Goal: Information Seeking & Learning: Learn about a topic

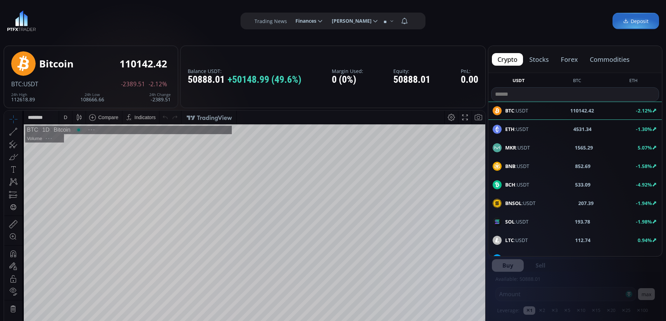
scroll to position [97, 0]
click at [600, 61] on button "commodities" at bounding box center [609, 59] width 51 height 13
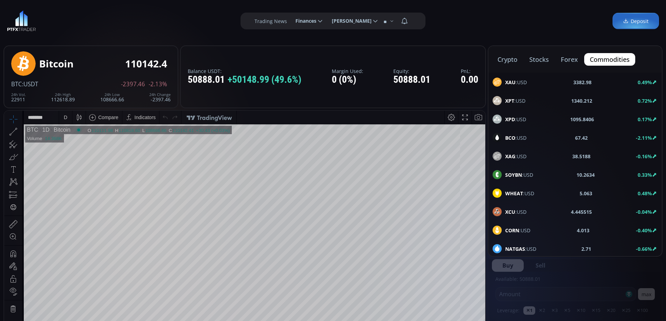
click at [517, 83] on span "XAU :USD" at bounding box center [516, 82] width 22 height 7
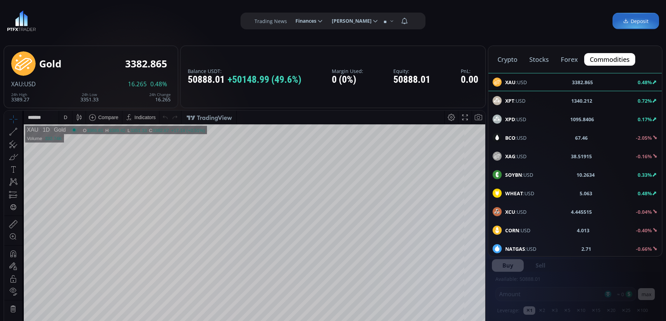
click at [512, 100] on b "XPT" at bounding box center [509, 101] width 9 height 7
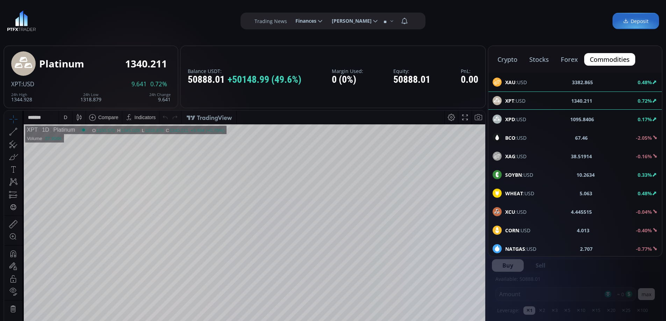
click at [68, 117] on div "D" at bounding box center [66, 117] width 6 height 13
click at [80, 199] on div "1 hour" at bounding box center [83, 201] width 43 height 6
click at [514, 120] on b "XPD" at bounding box center [510, 119] width 10 height 7
click at [66, 115] on div "D" at bounding box center [65, 118] width 3 height 6
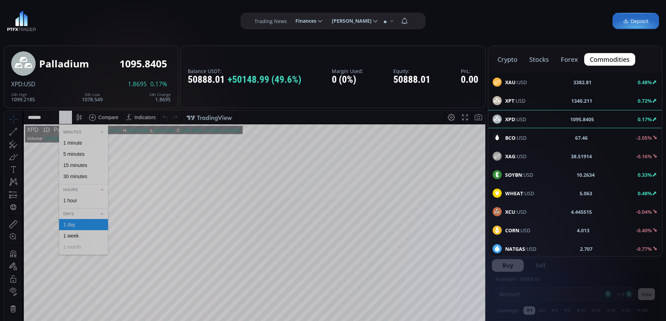
click at [75, 200] on div "1 hour" at bounding box center [70, 201] width 14 height 6
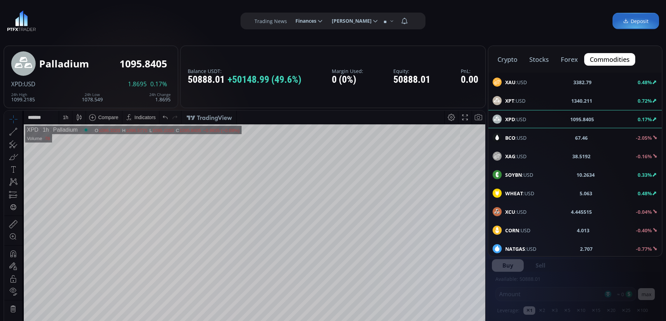
click at [523, 136] on span "BCO :USD" at bounding box center [515, 137] width 21 height 7
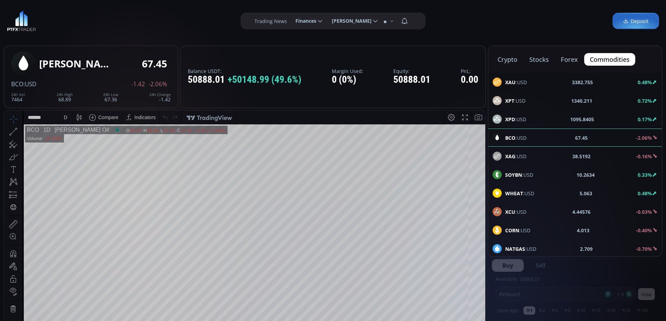
click at [67, 118] on div "D" at bounding box center [66, 117] width 6 height 13
click at [73, 199] on div "1 hour" at bounding box center [70, 201] width 14 height 6
click at [530, 192] on span "WHEAT :USD" at bounding box center [519, 193] width 29 height 7
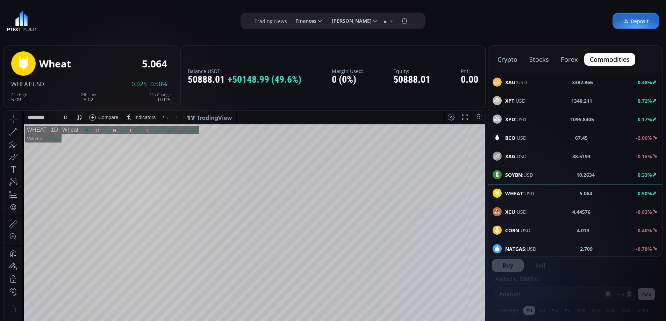
click at [485, 250] on html "Date Range 5y 1y 3m 1m 5d 1d 18:22:36 (UTC) log auto WHEAT 1D Wheat O 5.039 H 5…" at bounding box center [244, 256] width 481 height 291
click at [535, 247] on span "NATGAS :USD" at bounding box center [520, 248] width 31 height 7
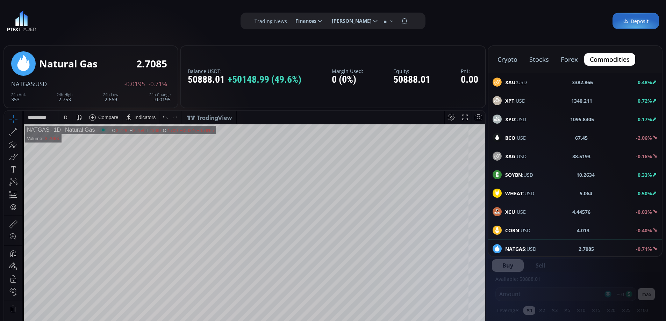
click at [485, 257] on html "**********" at bounding box center [244, 256] width 481 height 291
click at [511, 60] on button "crypto" at bounding box center [507, 59] width 31 height 13
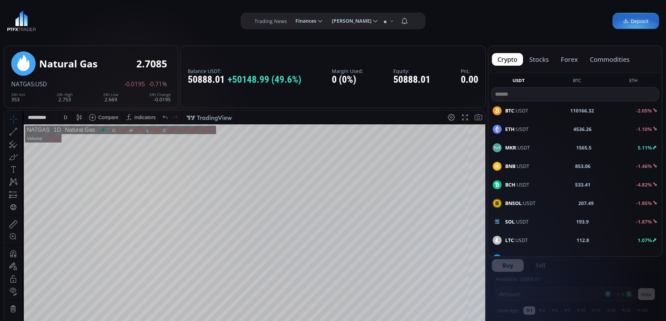
click at [521, 128] on span "ETH :USDT" at bounding box center [516, 129] width 23 height 7
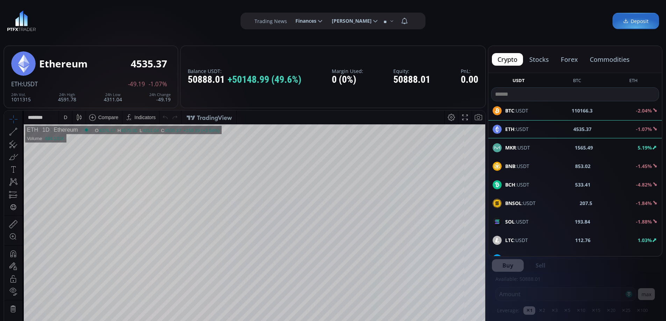
click at [66, 116] on div "D" at bounding box center [65, 118] width 3 height 6
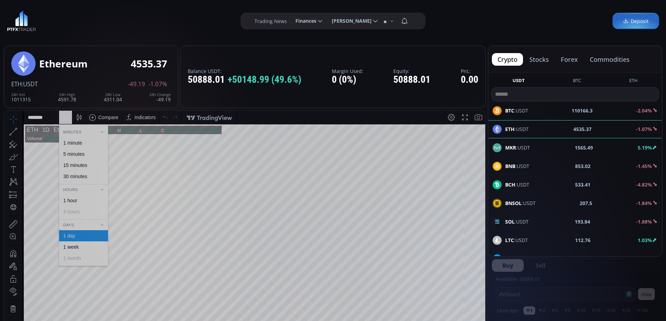
click at [70, 199] on div "1 hour" at bounding box center [70, 201] width 14 height 6
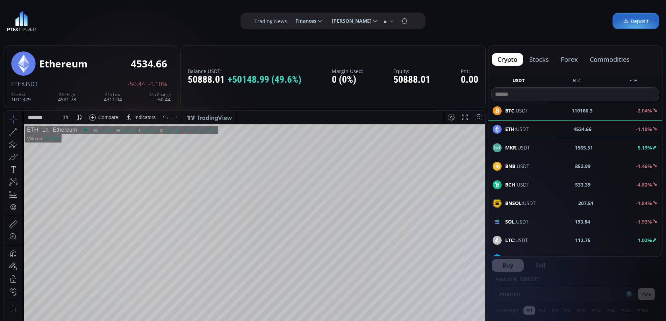
click at [485, 239] on html "Date Range 5y 1y 3m 1m 5d 1d 18:23:02 (UTC) log auto ETH 1h Ethereum O 4522.51 …" at bounding box center [244, 256] width 481 height 291
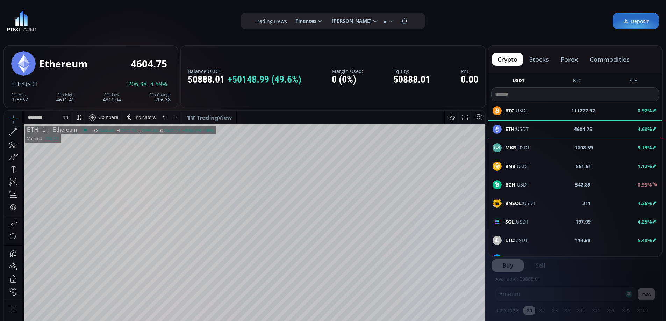
scroll to position [97, 0]
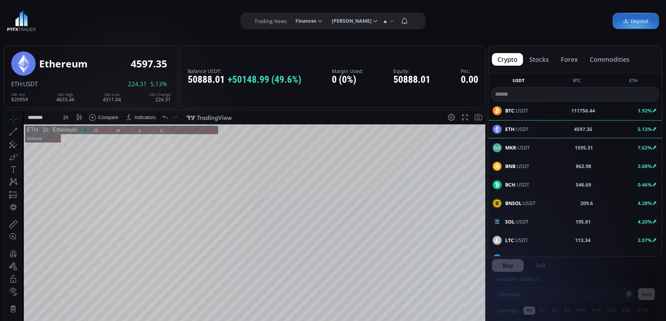
scroll to position [97, 0]
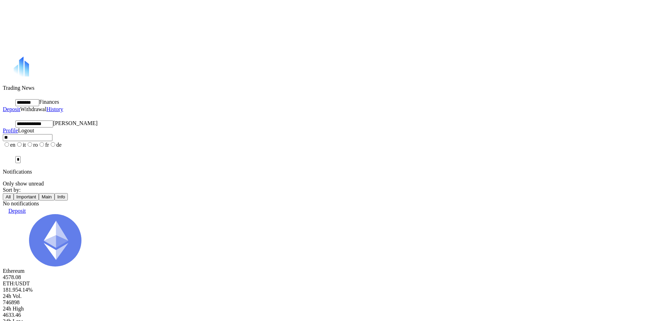
scroll to position [97, 0]
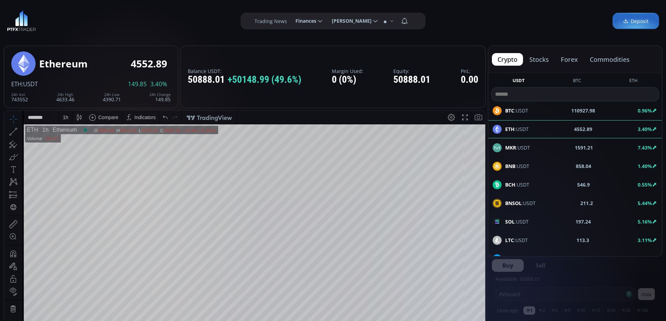
scroll to position [97, 0]
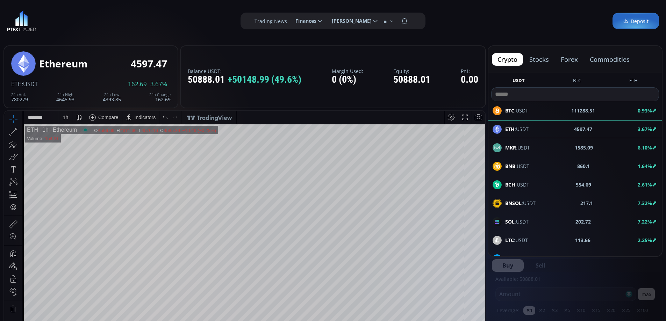
scroll to position [97, 0]
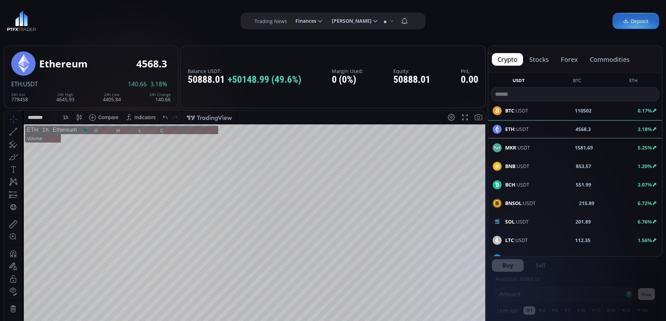
scroll to position [97, 0]
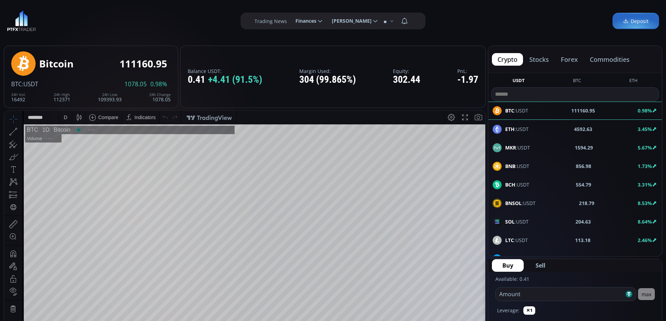
scroll to position [97, 0]
click at [560, 57] on button "forex" at bounding box center [569, 59] width 28 height 13
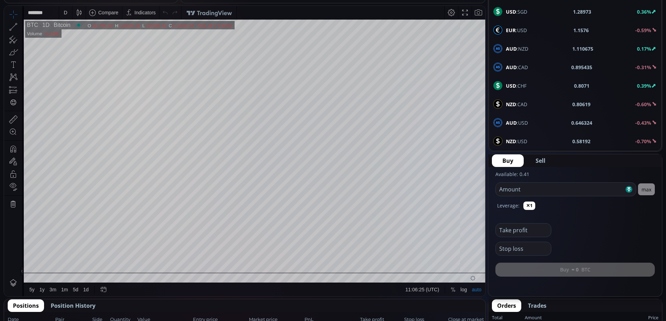
scroll to position [35, 0]
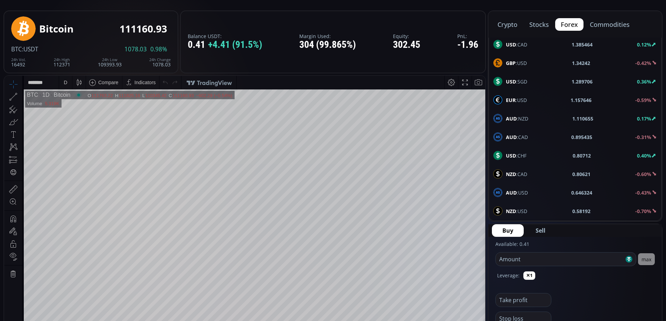
click at [529, 62] on div "GBP :USD 1.34242 -0.42%" at bounding box center [575, 62] width 164 height 9
click at [63, 79] on div "D" at bounding box center [66, 82] width 6 height 13
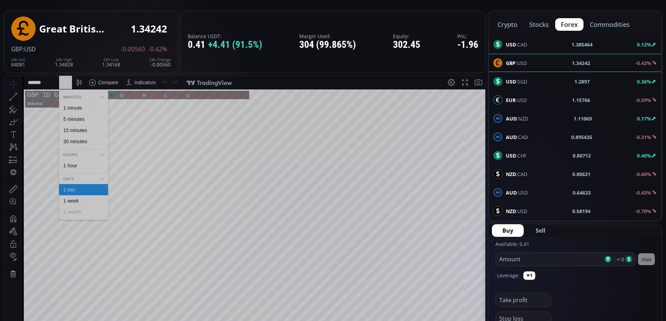
click at [70, 163] on div "1 hour" at bounding box center [70, 166] width 14 height 6
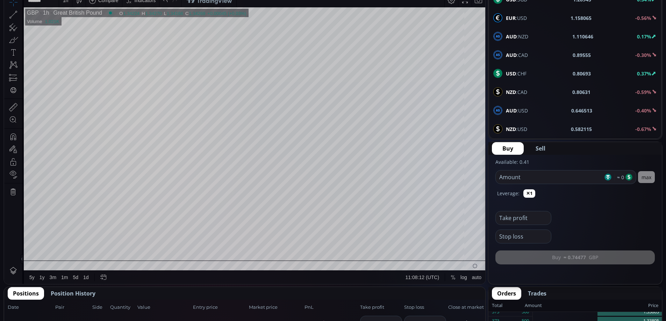
scroll to position [134, 0]
